Goal: Navigation & Orientation: Find specific page/section

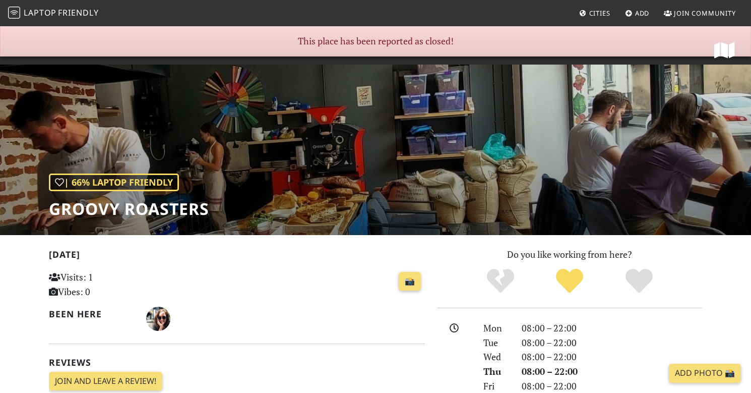
click at [17, 14] on img at bounding box center [14, 13] width 12 height 12
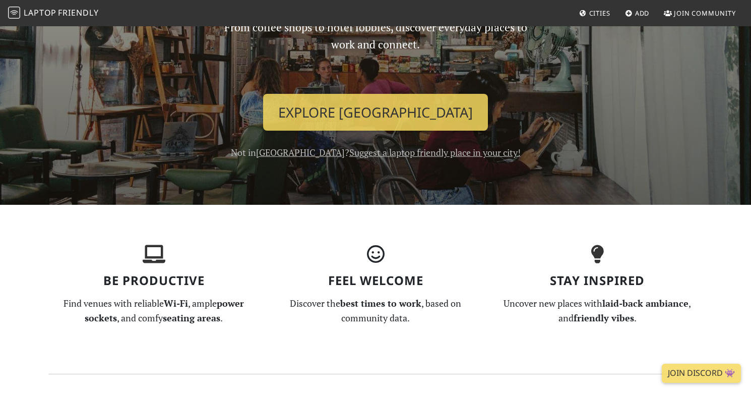
scroll to position [102, 0]
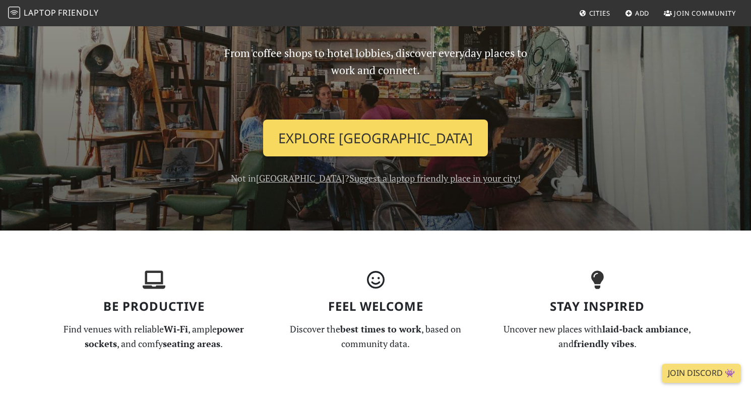
click at [355, 132] on link "Explore Tbilisi" at bounding box center [375, 137] width 225 height 37
